Goal: Transaction & Acquisition: Purchase product/service

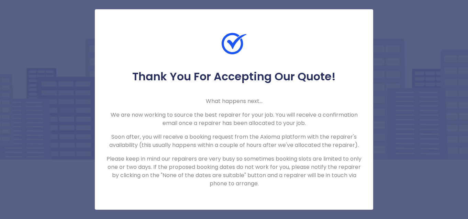
click at [39, 57] on div "Thank You For Accepting Our Quote! What happens next... We are now working to s…" at bounding box center [234, 109] width 468 height 219
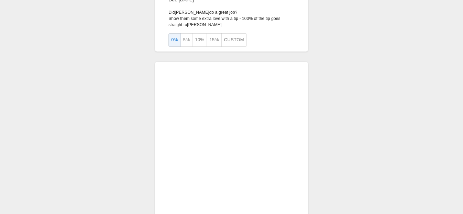
scroll to position [41, 0]
click at [146, 195] on div "£202 Due [DATE] Did [PERSON_NAME] do a great job? Show them some extra love wit…" at bounding box center [231, 106] width 463 height 294
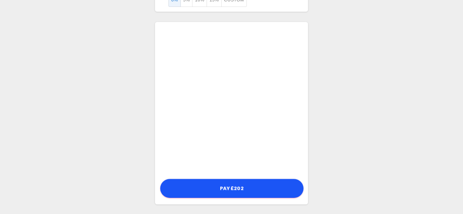
scroll to position [79, 0]
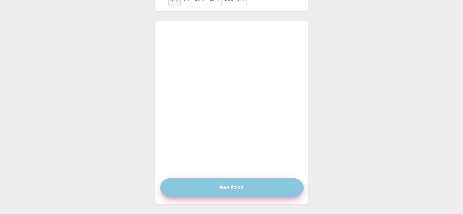
click at [232, 186] on button "Pay £202" at bounding box center [231, 187] width 143 height 19
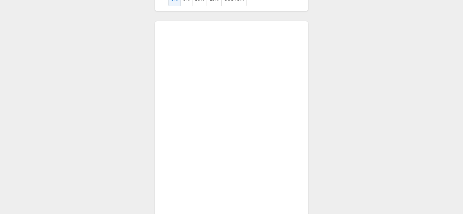
scroll to position [90, 0]
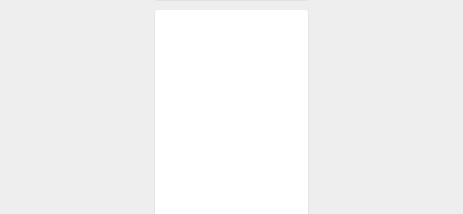
click at [85, 185] on div "£202 Due [DATE] Did [PERSON_NAME] do a great job? Show them some extra love wit…" at bounding box center [231, 116] width 463 height 412
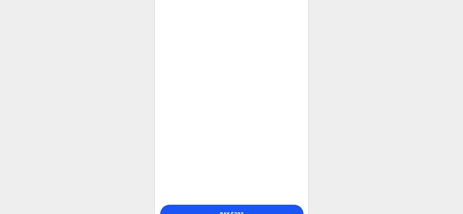
scroll to position [173, 0]
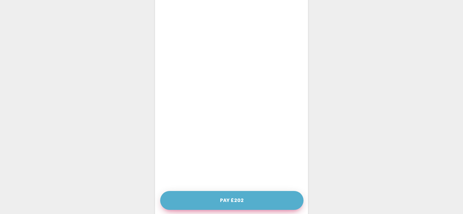
click at [227, 200] on button "Pay £202" at bounding box center [231, 200] width 143 height 19
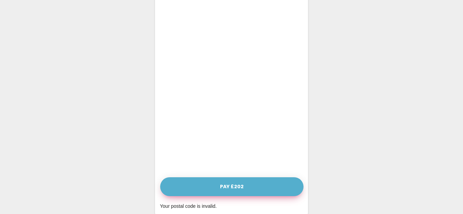
scroll to position [197, 0]
